Goal: Task Accomplishment & Management: Manage account settings

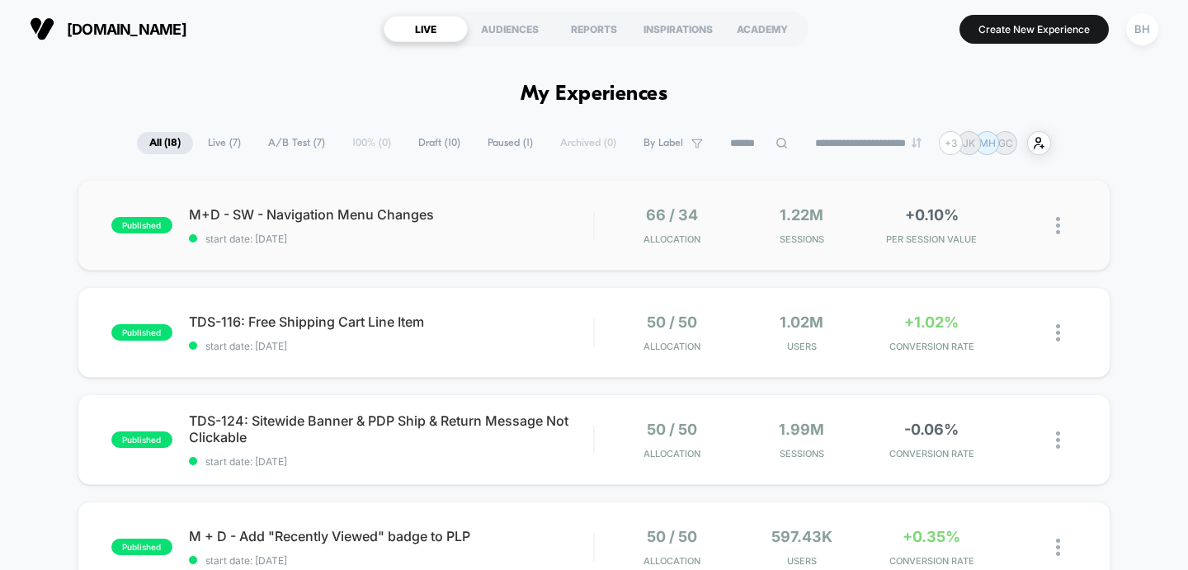
click at [1056, 227] on img at bounding box center [1058, 225] width 4 height 17
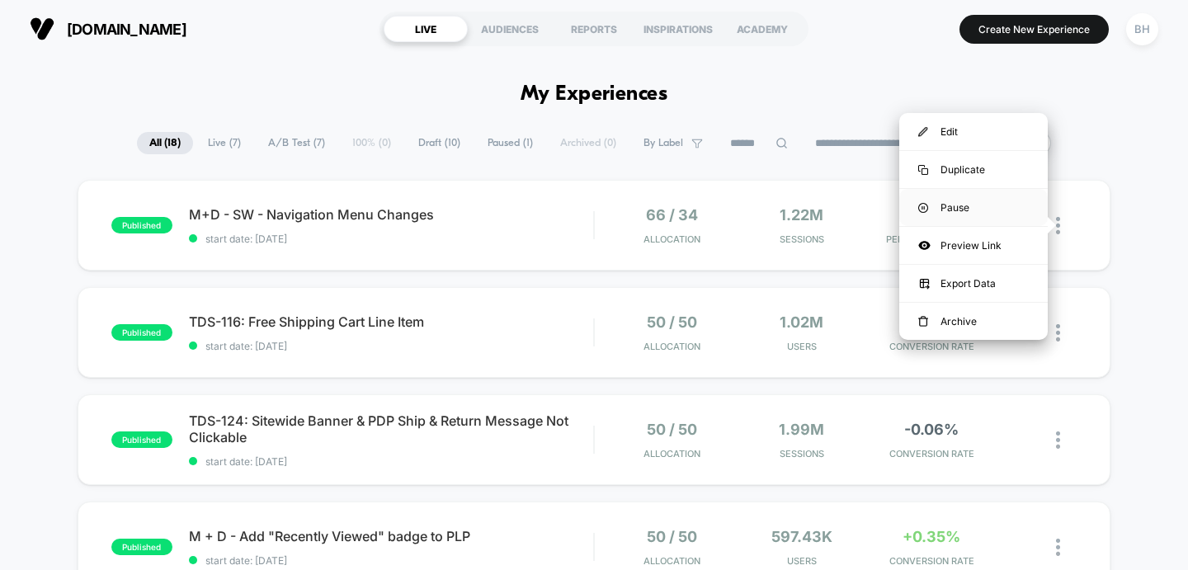
click at [990, 215] on div "Pause" at bounding box center [974, 207] width 149 height 37
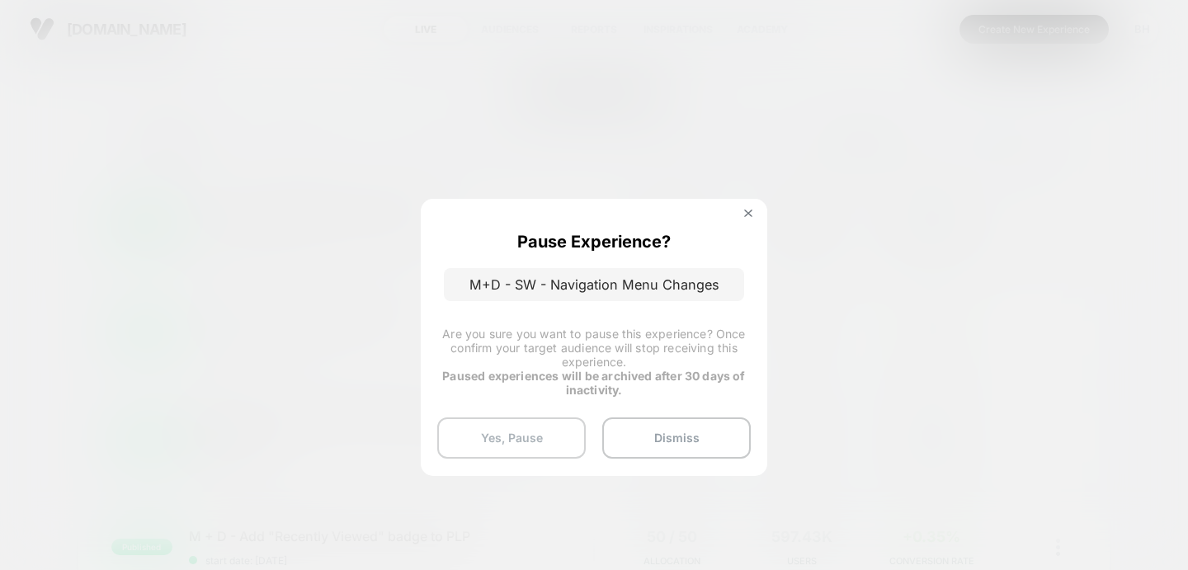
click at [504, 437] on button "Yes, Pause" at bounding box center [511, 438] width 149 height 41
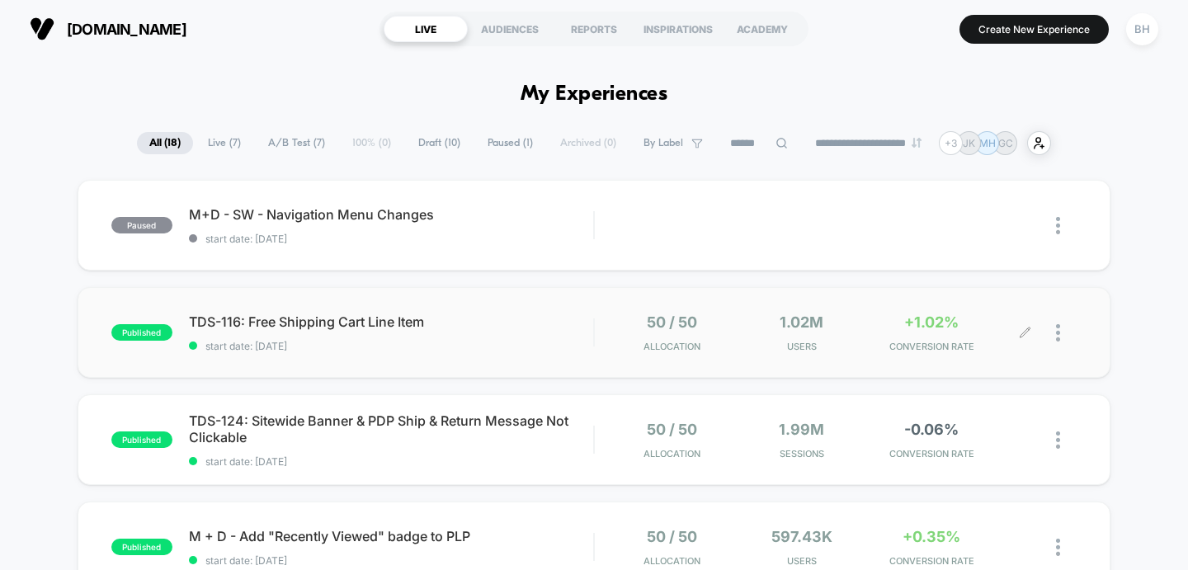
click at [1049, 334] on div at bounding box center [1052, 333] width 52 height 39
click at [1061, 328] on div at bounding box center [1066, 333] width 21 height 39
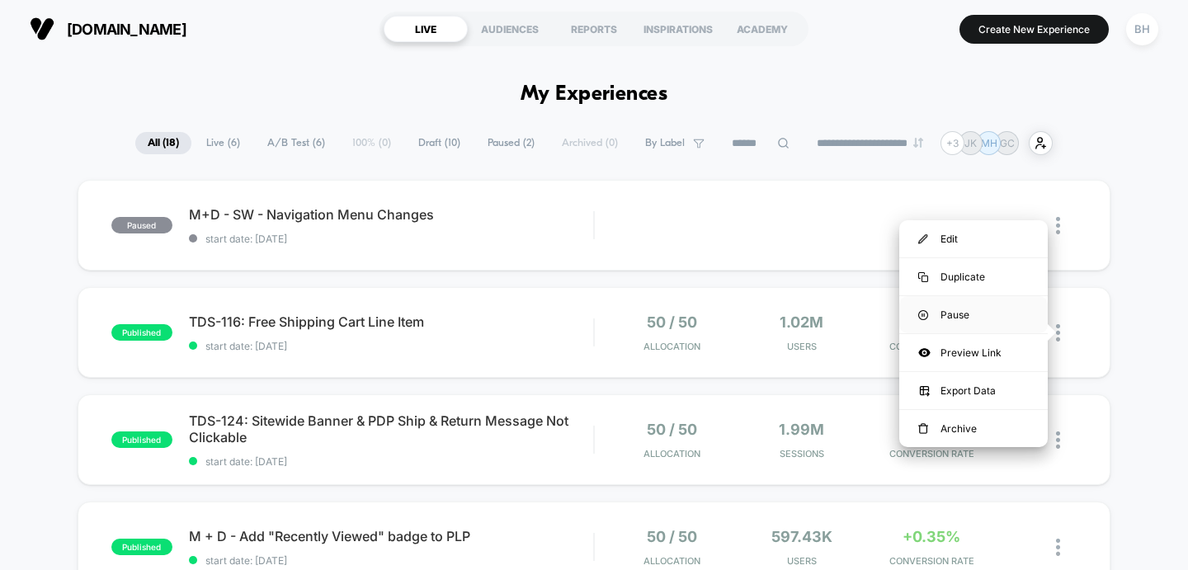
click at [979, 315] on div "Pause" at bounding box center [974, 314] width 149 height 37
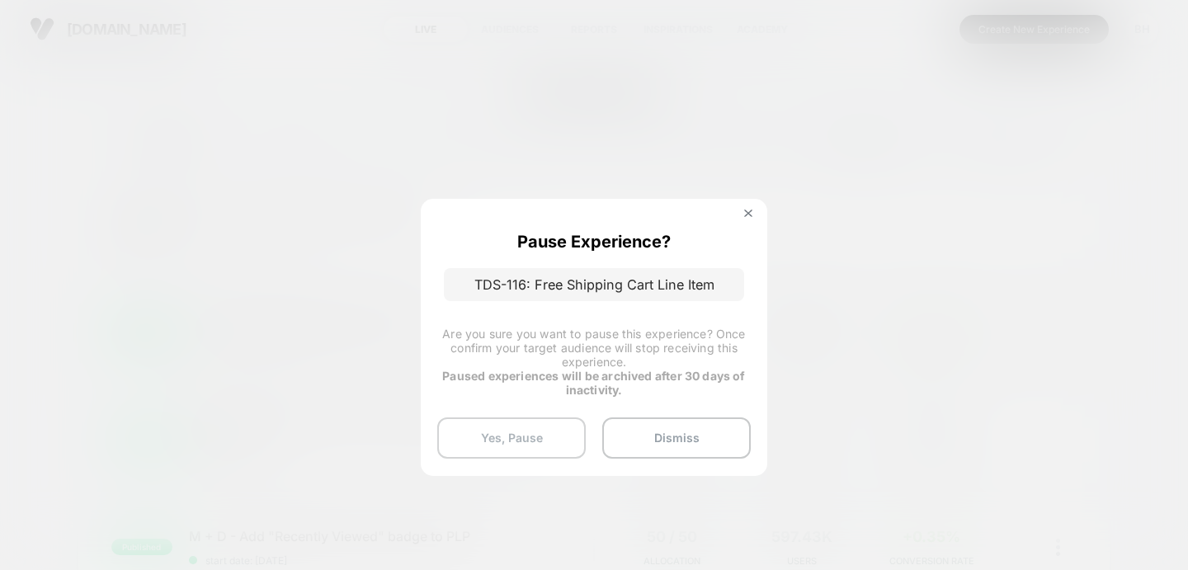
click at [486, 422] on button "Yes, Pause" at bounding box center [511, 438] width 149 height 41
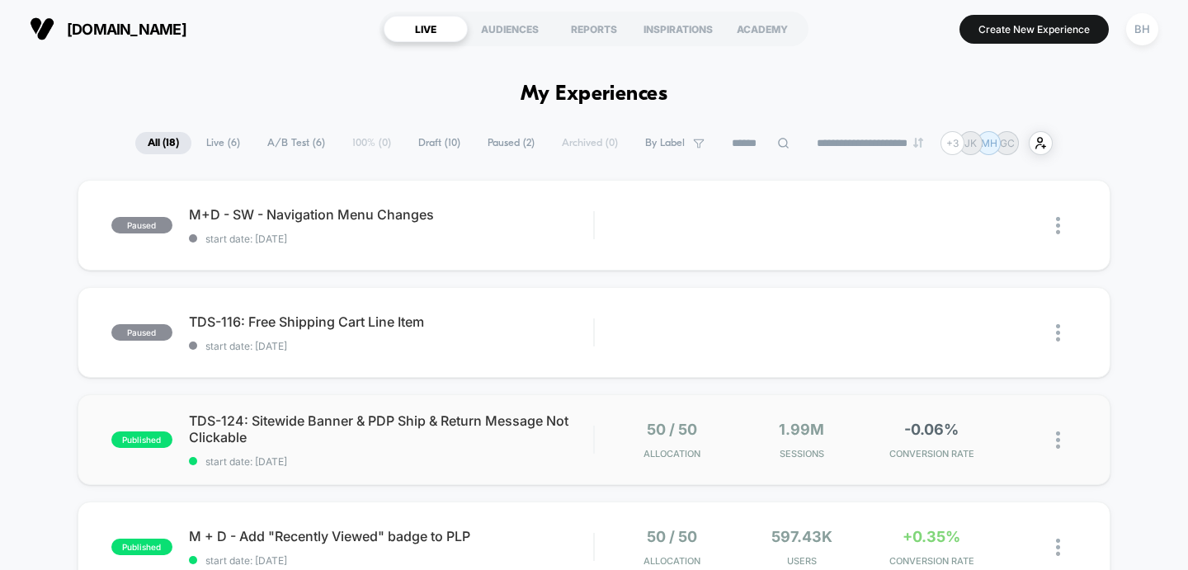
click at [1060, 442] on img at bounding box center [1058, 440] width 4 height 17
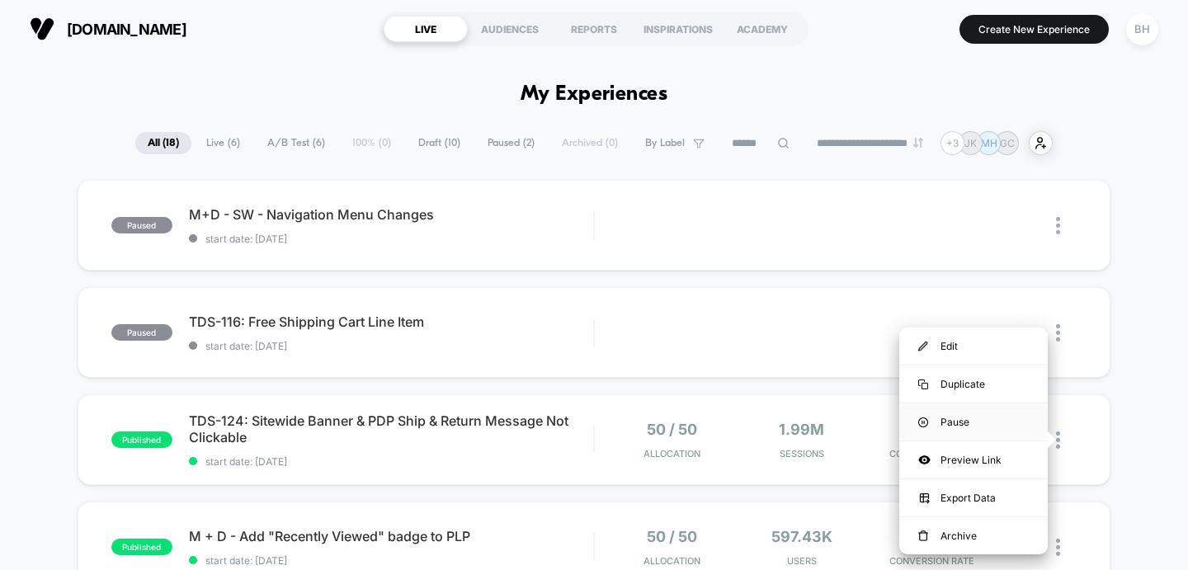
click at [973, 424] on div "Pause" at bounding box center [974, 422] width 149 height 37
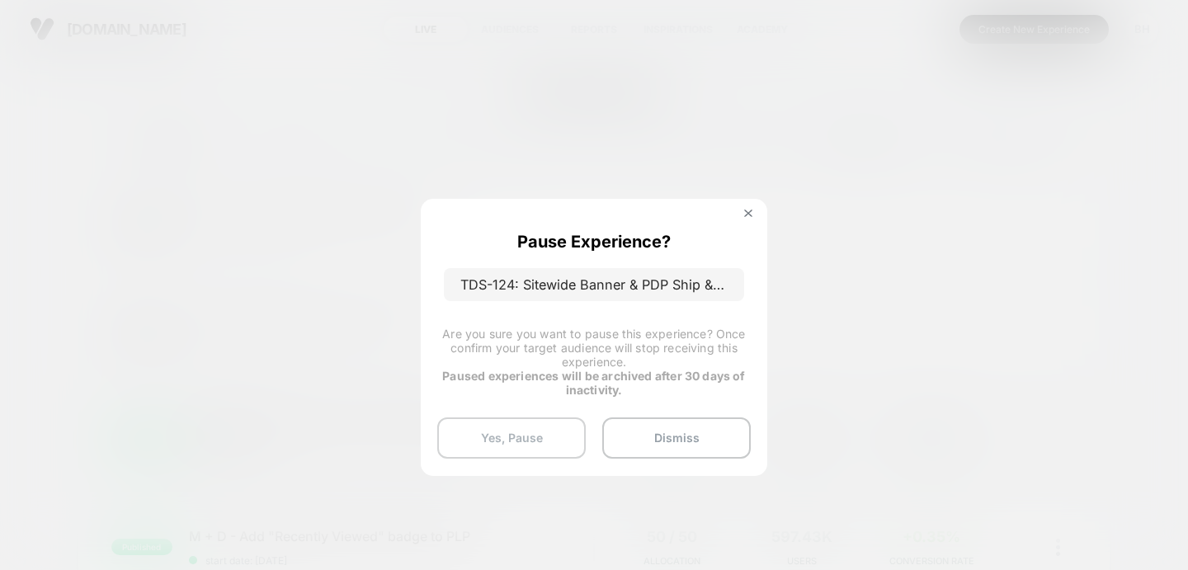
click at [522, 437] on button "Yes, Pause" at bounding box center [511, 438] width 149 height 41
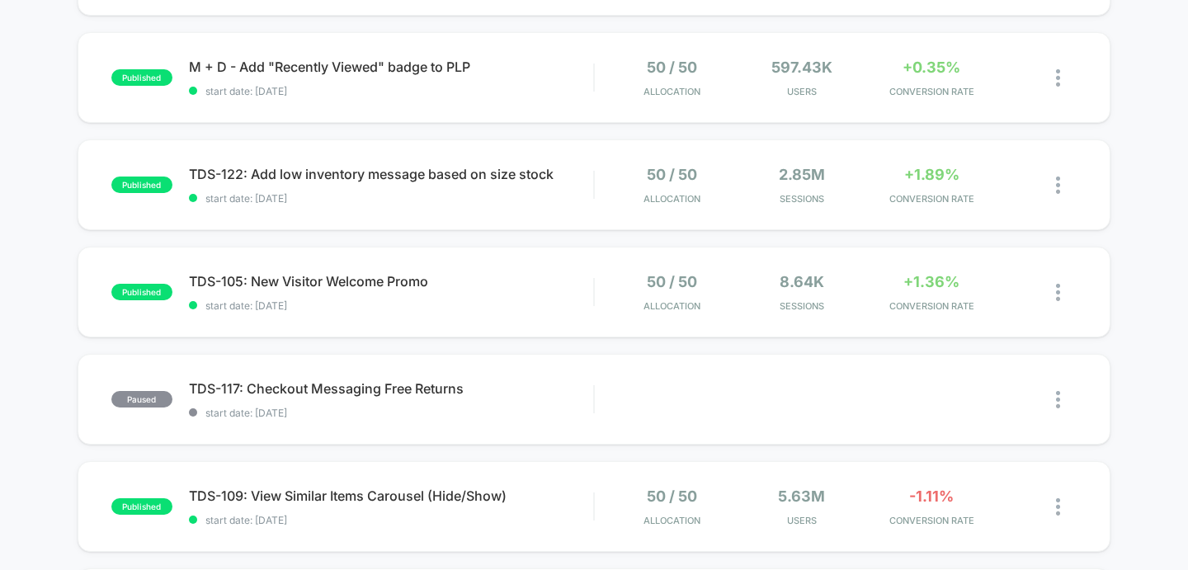
scroll to position [470, 0]
click at [1057, 288] on img at bounding box center [1058, 292] width 4 height 17
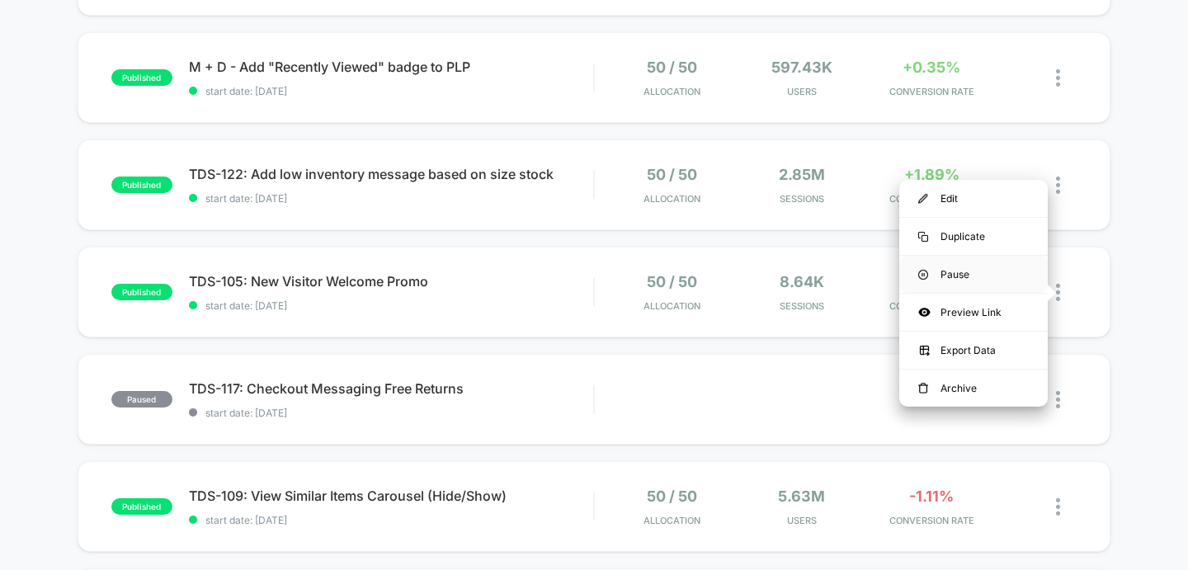
click at [946, 278] on div "Pause" at bounding box center [974, 274] width 149 height 37
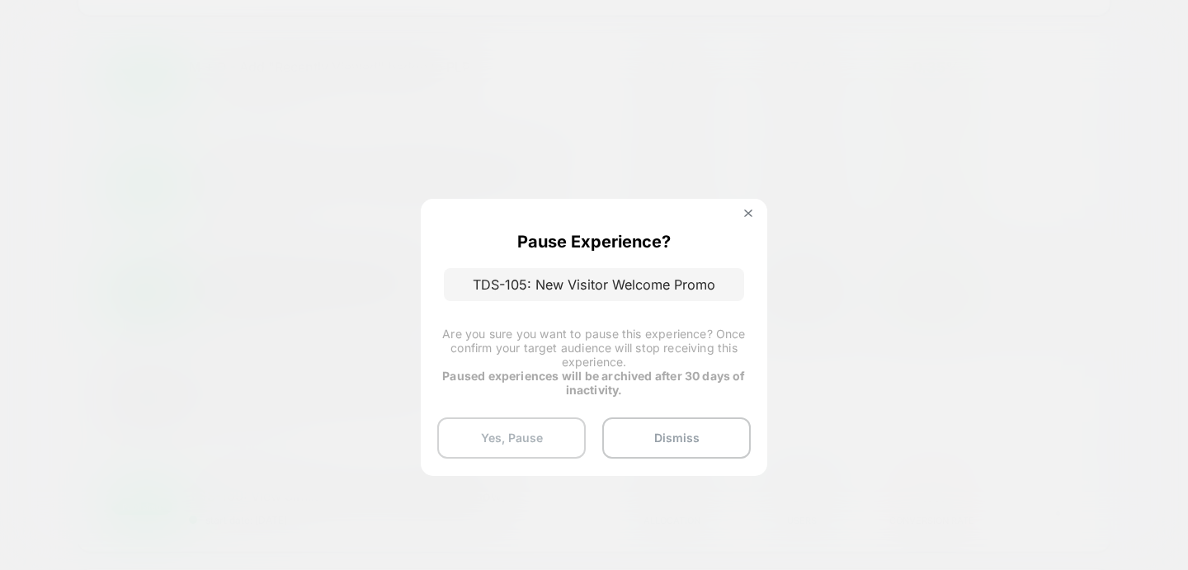
click at [496, 454] on button "Yes, Pause" at bounding box center [511, 438] width 149 height 41
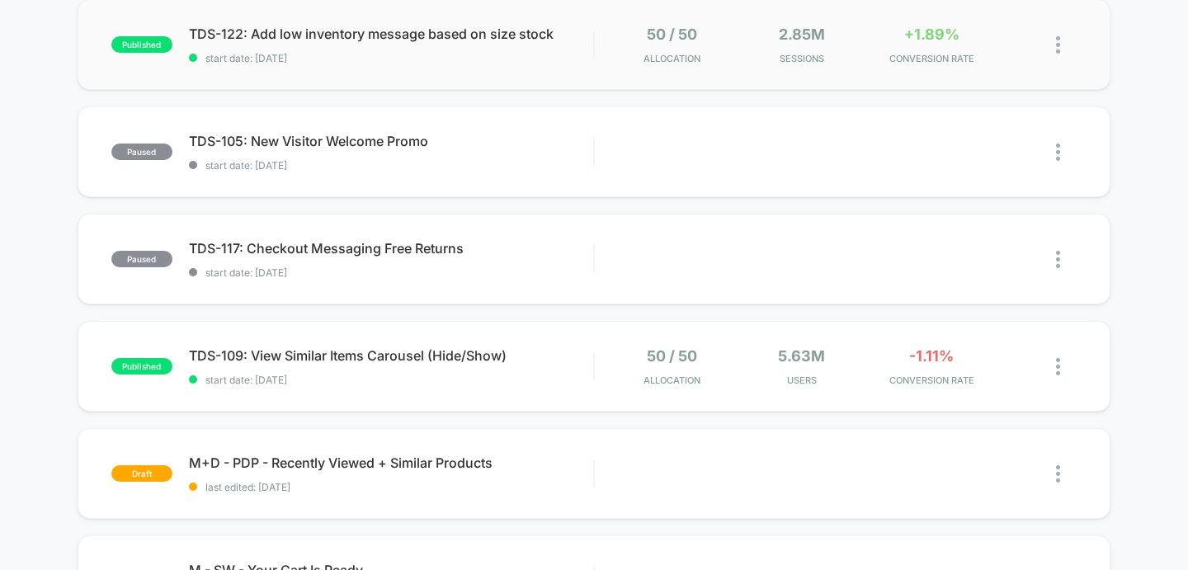
scroll to position [0, 0]
